Goal: Transaction & Acquisition: Subscribe to service/newsletter

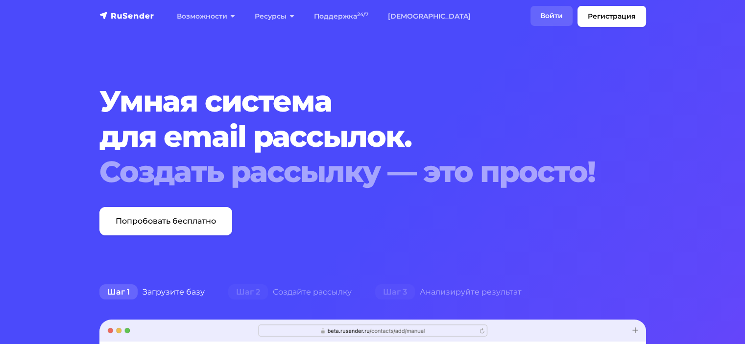
click at [535, 15] on link "Войти" at bounding box center [551, 16] width 42 height 20
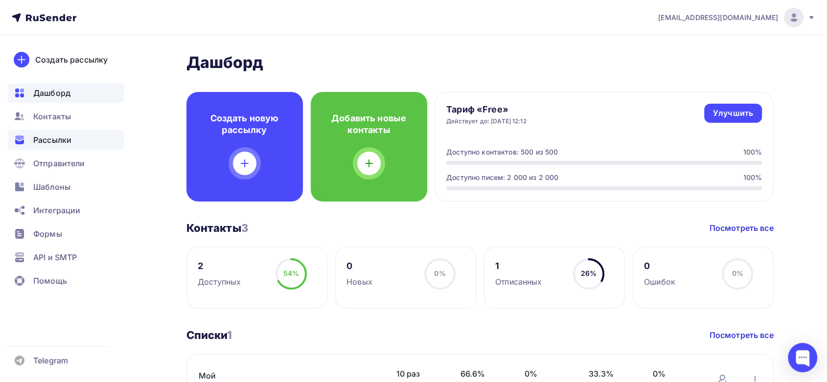
click at [42, 139] on span "Рассылки" at bounding box center [52, 140] width 38 height 12
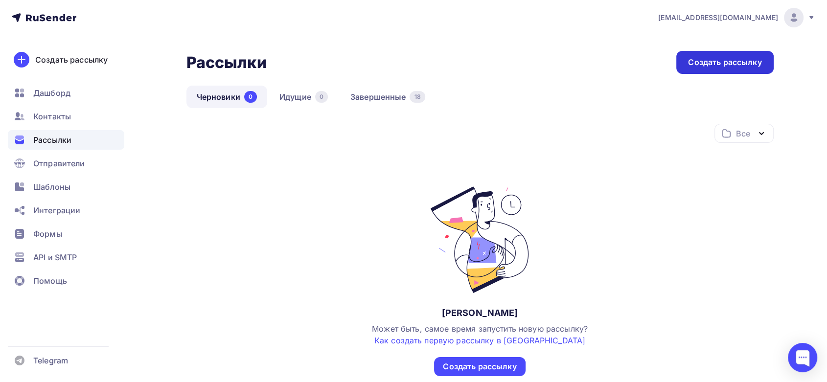
click at [729, 70] on div "Создать рассылку" at bounding box center [725, 62] width 97 height 23
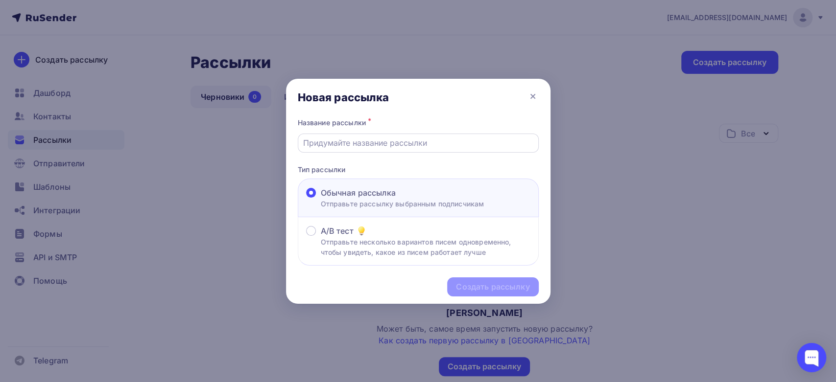
click at [393, 141] on input "text" at bounding box center [418, 143] width 230 height 12
type input "Сегмент"
click at [490, 282] on div "Создать рассылку" at bounding box center [492, 287] width 73 height 11
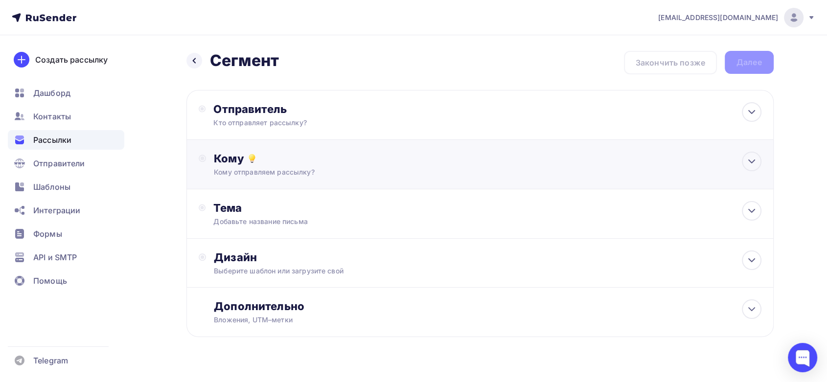
click at [277, 166] on div "Кому Кому отправляем рассылку? Списки получателей Выберите список Все списки id…" at bounding box center [487, 164] width 547 height 25
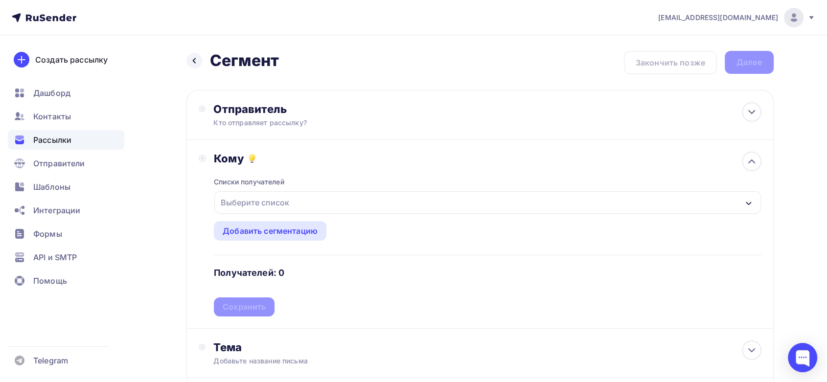
click at [277, 207] on div "Выберите список" at bounding box center [255, 203] width 76 height 18
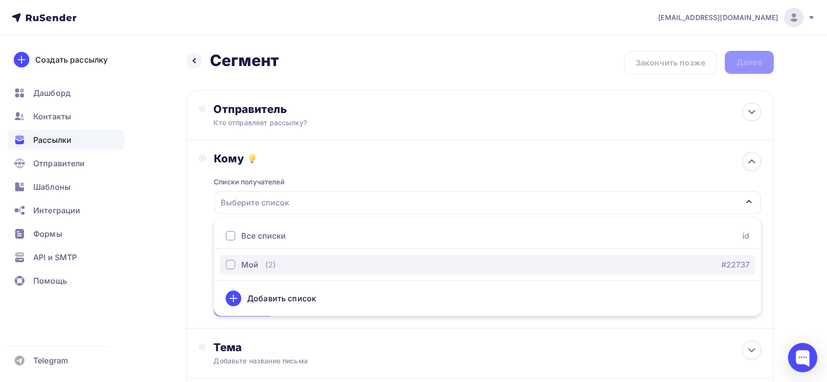
click at [259, 273] on button "Мой (2) #22737" at bounding box center [488, 265] width 536 height 20
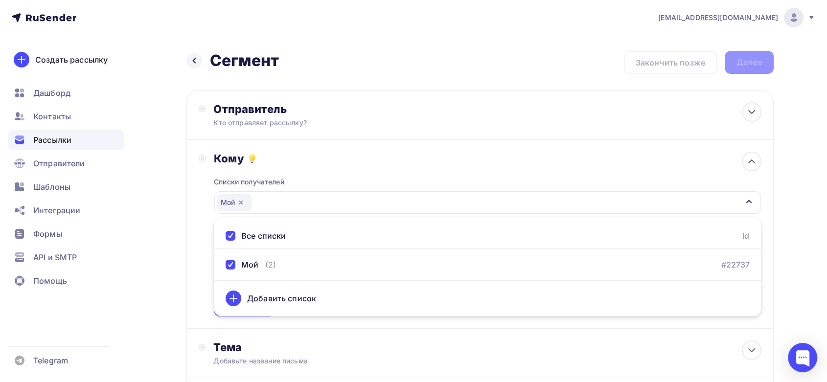
click at [190, 243] on div "Кому Списки получателей Мой Все списки id Мой (2) #22737 Добавить список Добави…" at bounding box center [481, 234] width 588 height 189
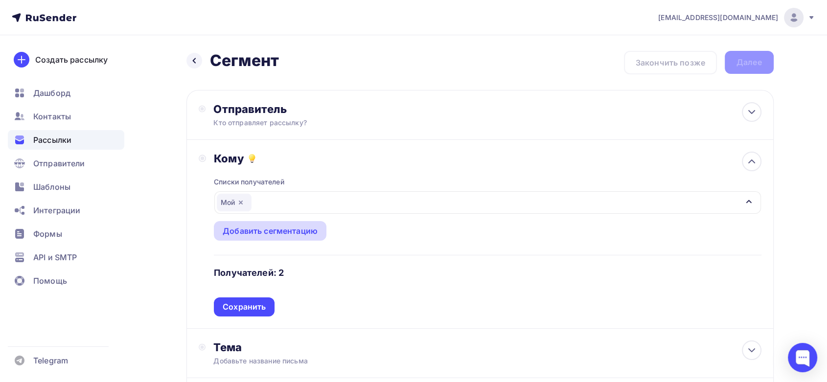
click at [255, 226] on div "Добавить сегментацию" at bounding box center [270, 231] width 95 height 12
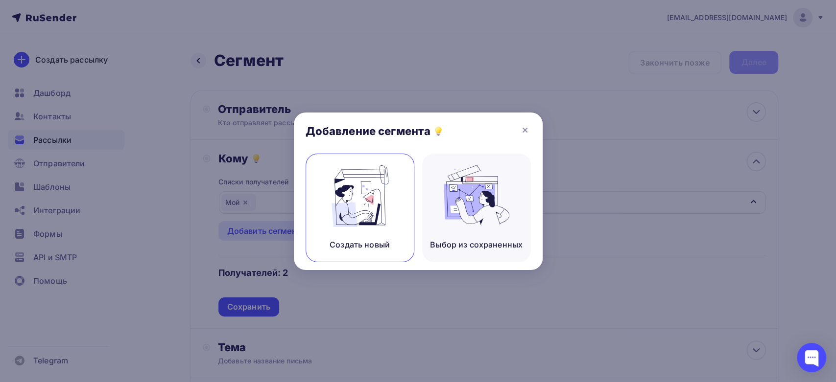
click at [371, 191] on img at bounding box center [360, 196] width 66 height 62
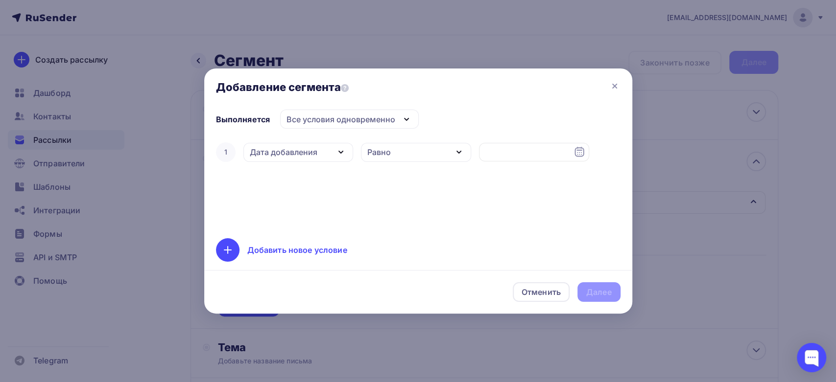
click at [361, 123] on div "Все условия одновременно" at bounding box center [340, 120] width 109 height 12
click at [363, 120] on div "Все условия одновременно" at bounding box center [340, 120] width 109 height 12
click at [305, 155] on div "Дата добавления" at bounding box center [284, 152] width 68 height 12
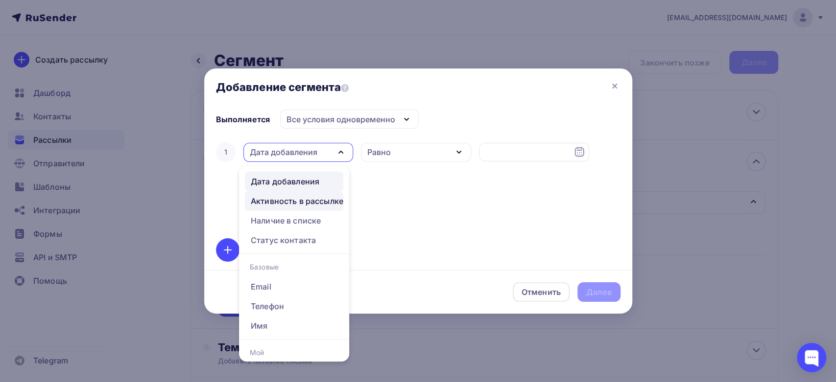
click at [309, 200] on div "Активность в рассылке" at bounding box center [297, 201] width 93 height 12
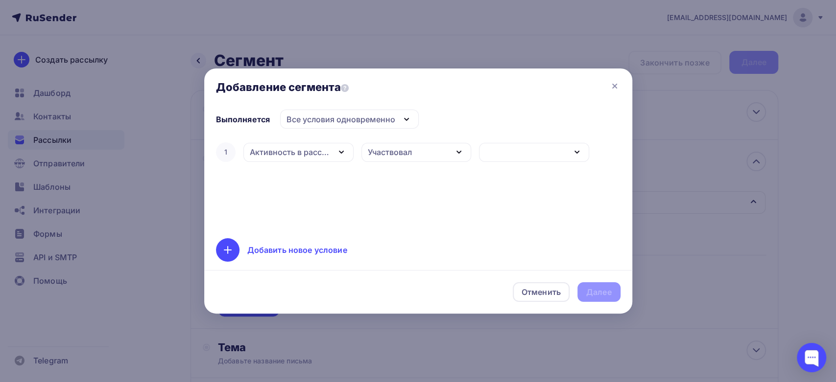
click at [483, 147] on div "button" at bounding box center [534, 152] width 110 height 19
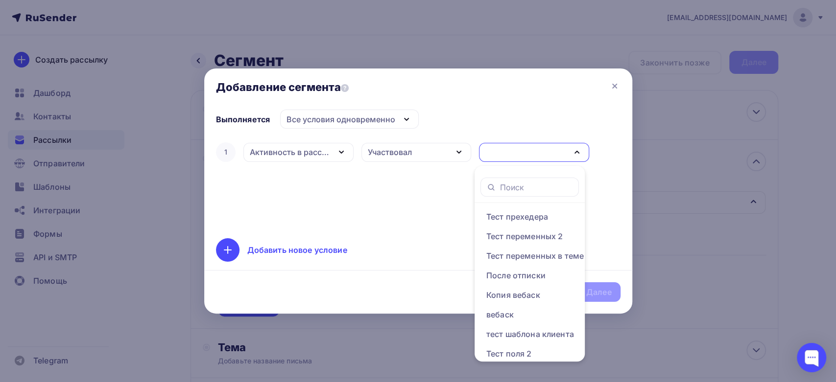
click at [433, 147] on div "Участвовал" at bounding box center [416, 152] width 110 height 19
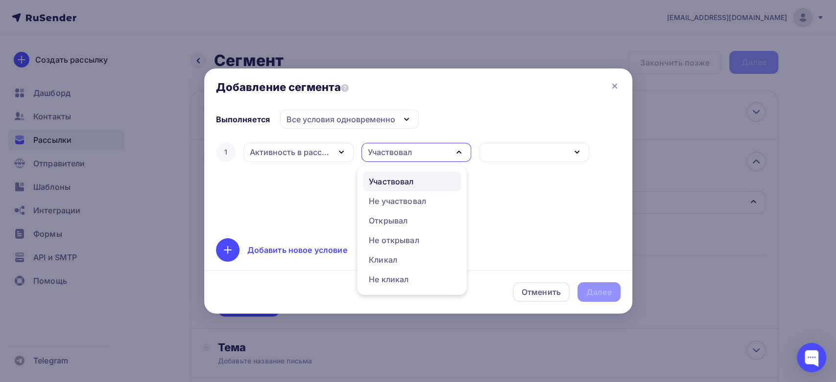
click at [433, 147] on div "Участвовал" at bounding box center [416, 152] width 110 height 19
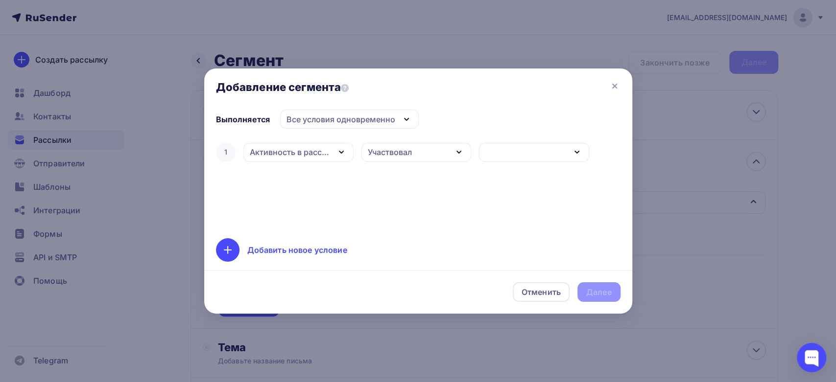
click at [446, 152] on div "Участвовал" at bounding box center [416, 152] width 110 height 19
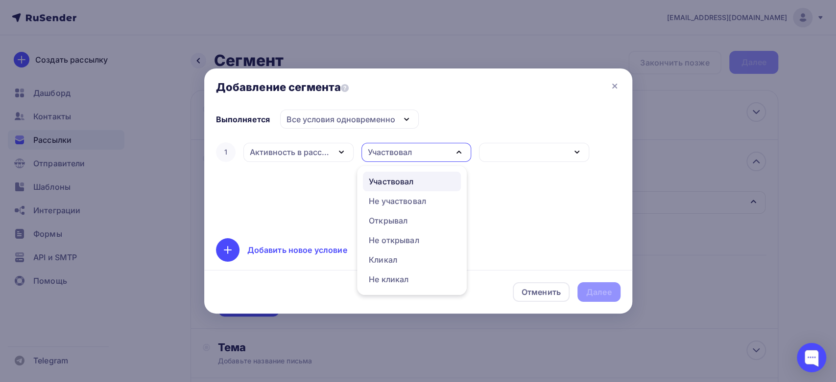
click at [439, 152] on div "Участвовал" at bounding box center [416, 152] width 110 height 19
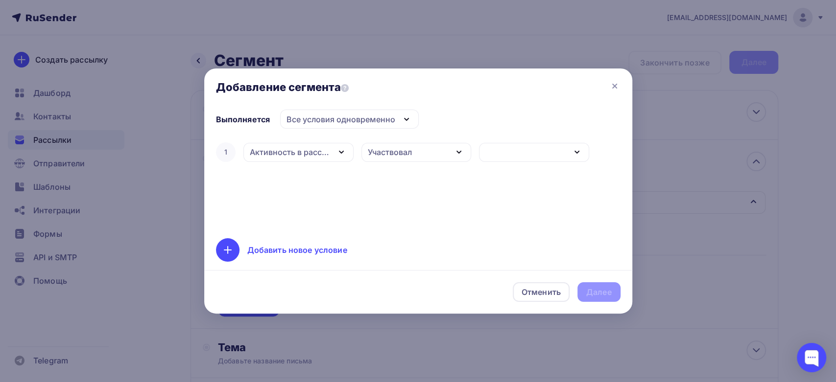
click at [307, 155] on div "Активность в рассылке" at bounding box center [290, 152] width 80 height 12
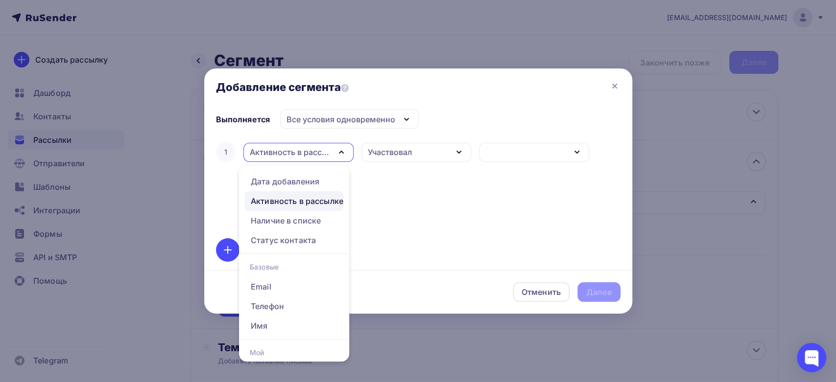
click at [307, 155] on div "Активность в рассылке" at bounding box center [290, 152] width 80 height 12
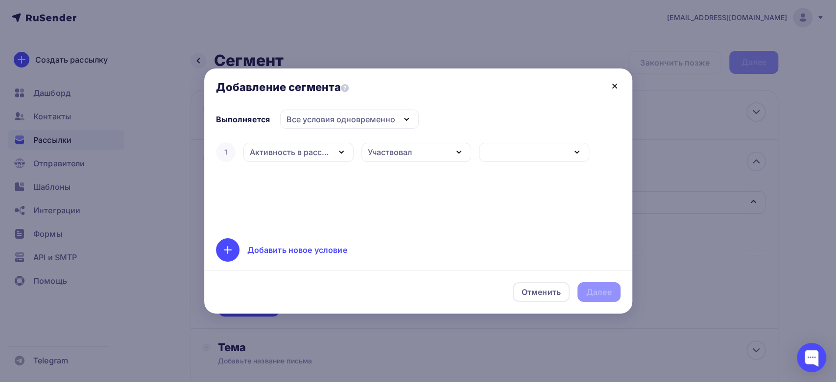
click at [612, 90] on icon at bounding box center [615, 86] width 12 height 12
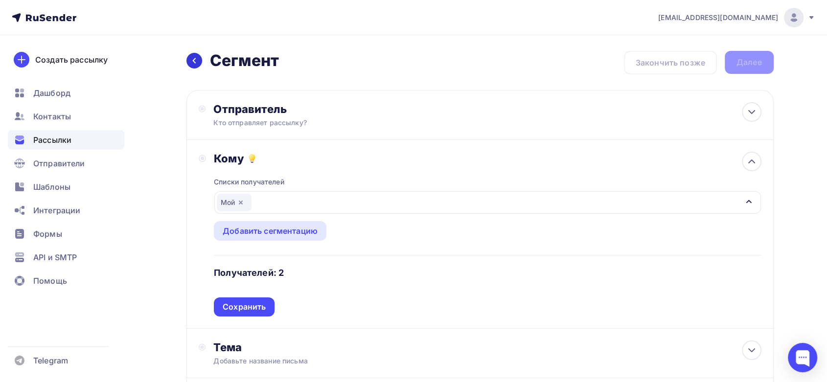
click at [194, 57] on icon at bounding box center [194, 61] width 8 height 8
